Goal: Task Accomplishment & Management: Manage account settings

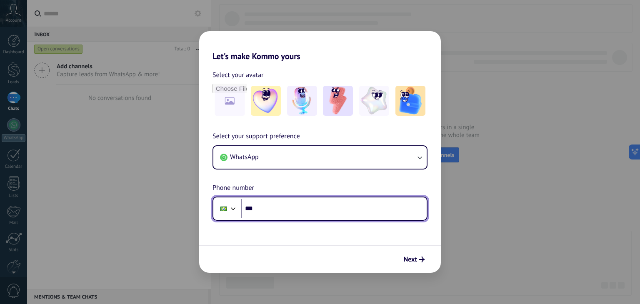
click at [272, 209] on input "***" at bounding box center [334, 208] width 186 height 19
paste input "**********"
type input "**********"
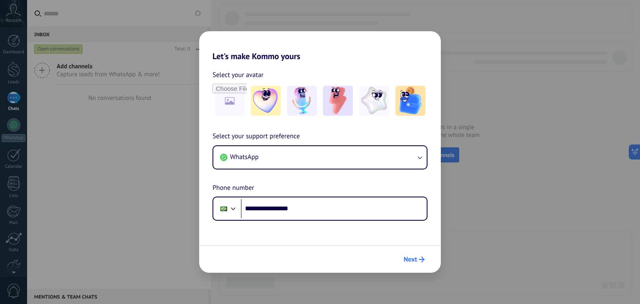
click at [417, 259] on span "Next" at bounding box center [414, 260] width 21 height 6
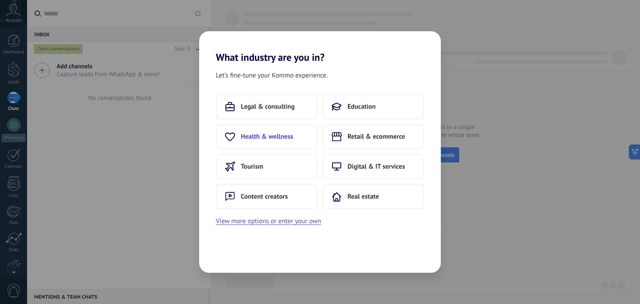
click at [289, 140] on span "Health & wellness" at bounding box center [267, 136] width 52 height 8
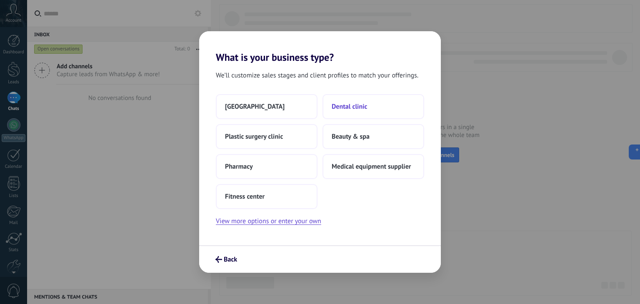
click at [344, 105] on span "Dental clinic" at bounding box center [349, 106] width 35 height 8
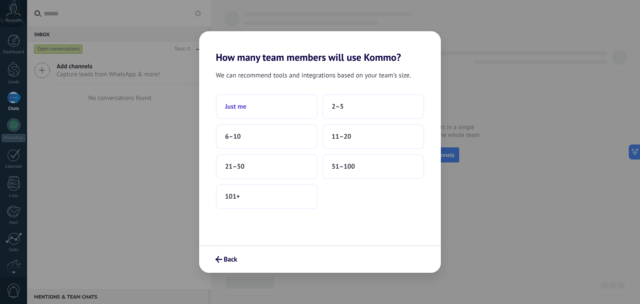
click at [280, 112] on button "Just me" at bounding box center [267, 106] width 102 height 25
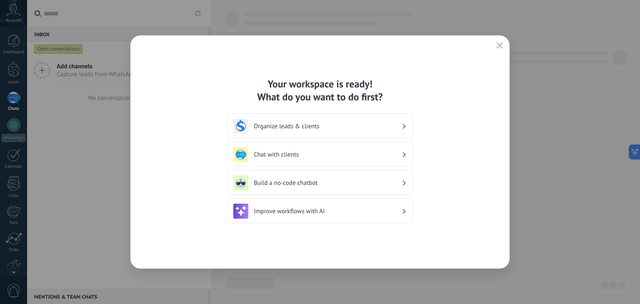
click at [322, 129] on h3 "Organize leads & clients" at bounding box center [328, 126] width 148 height 8
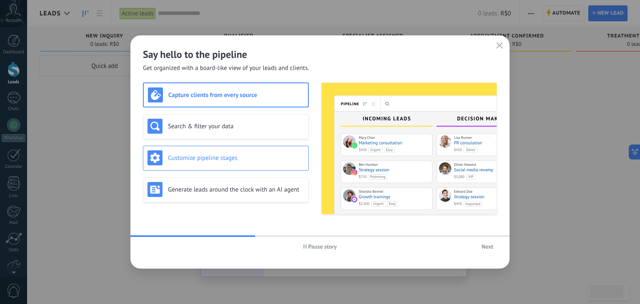
click at [248, 155] on h3 "Customize pipeline stages" at bounding box center [236, 158] width 136 height 8
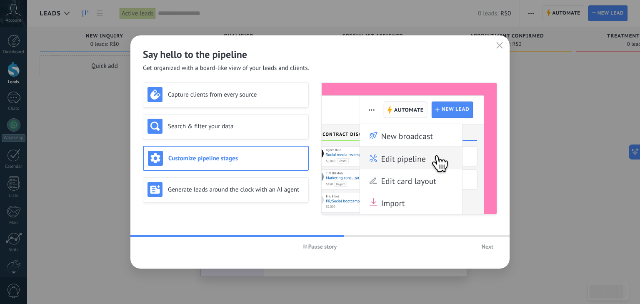
click at [485, 247] on span "Next" at bounding box center [488, 247] width 12 height 6
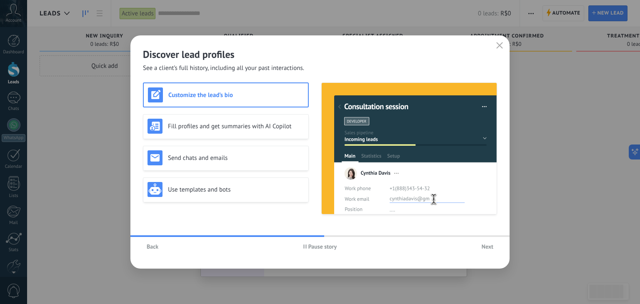
click at [485, 247] on span "Next" at bounding box center [488, 247] width 12 height 6
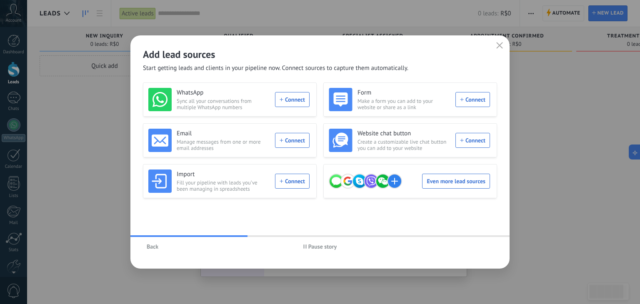
click at [499, 44] on icon "button" at bounding box center [499, 45] width 7 height 7
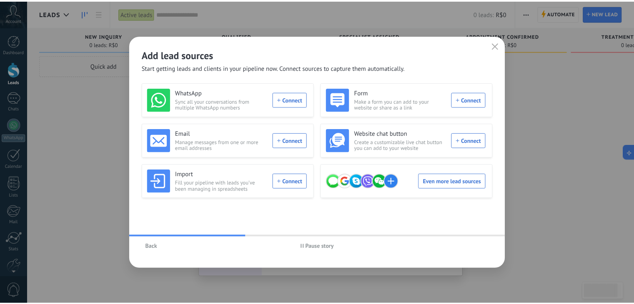
scroll to position [42, 0]
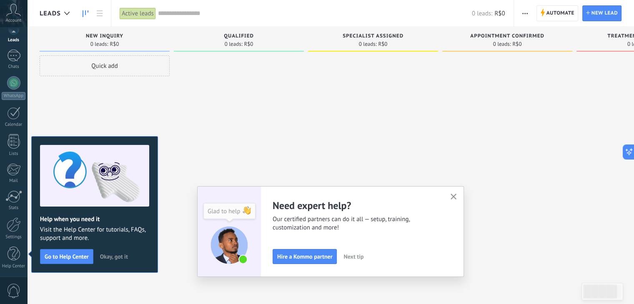
click at [452, 195] on button "button" at bounding box center [453, 197] width 10 height 11
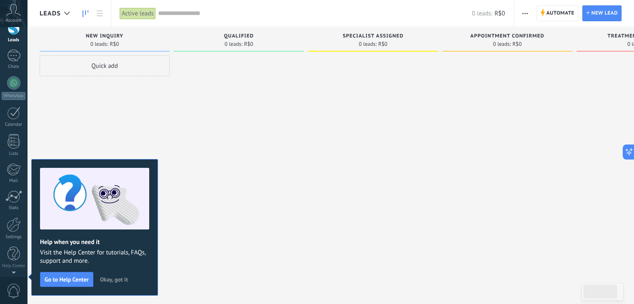
scroll to position [0, 0]
click at [18, 13] on icon at bounding box center [13, 10] width 15 height 12
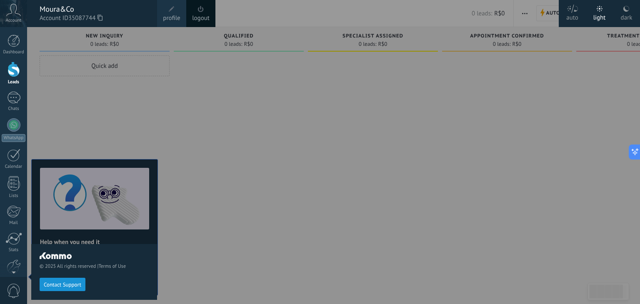
click at [175, 17] on span "profile" at bounding box center [171, 18] width 17 height 9
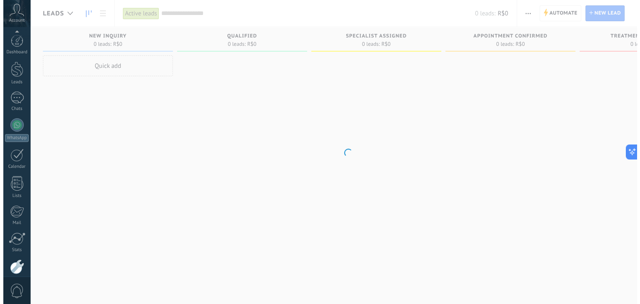
scroll to position [42, 0]
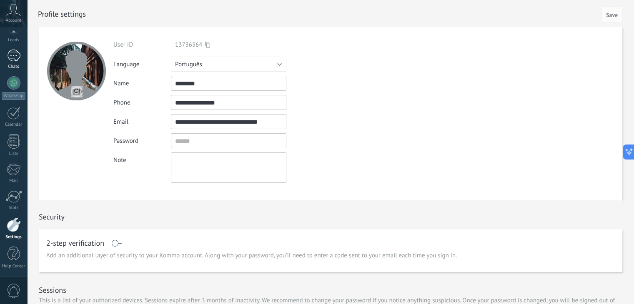
click at [6, 54] on link "Chats" at bounding box center [13, 60] width 27 height 20
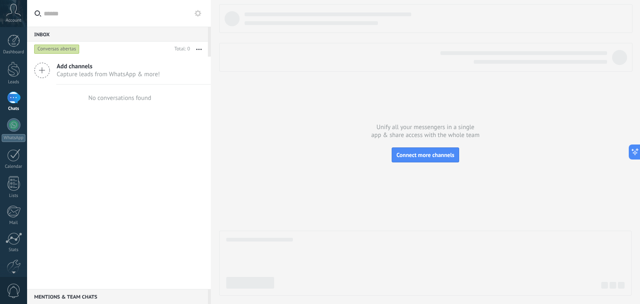
click at [15, 10] on icon at bounding box center [13, 10] width 15 height 12
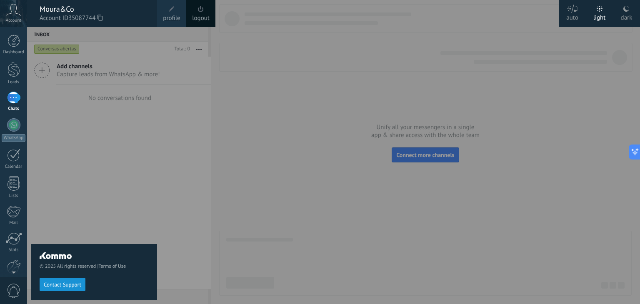
click at [172, 11] on span at bounding box center [172, 9] width 6 height 6
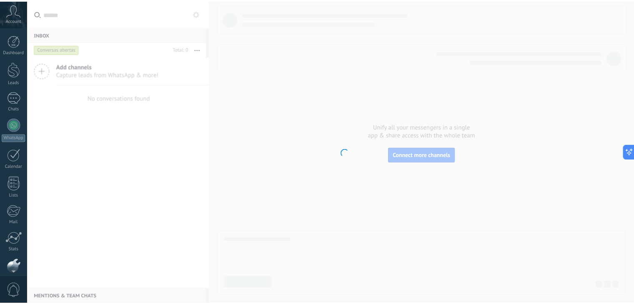
scroll to position [42, 0]
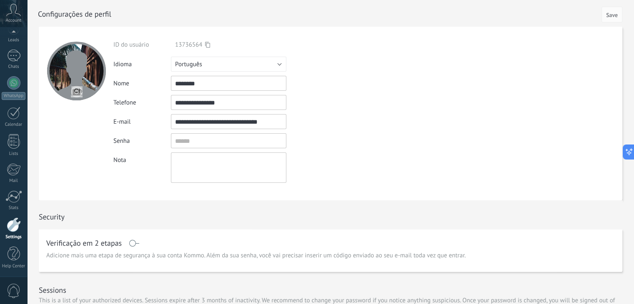
click at [81, 63] on div at bounding box center [76, 71] width 59 height 59
click at [76, 89] on input "file" at bounding box center [77, 92] width 12 height 12
